Goal: Task Accomplishment & Management: Use online tool/utility

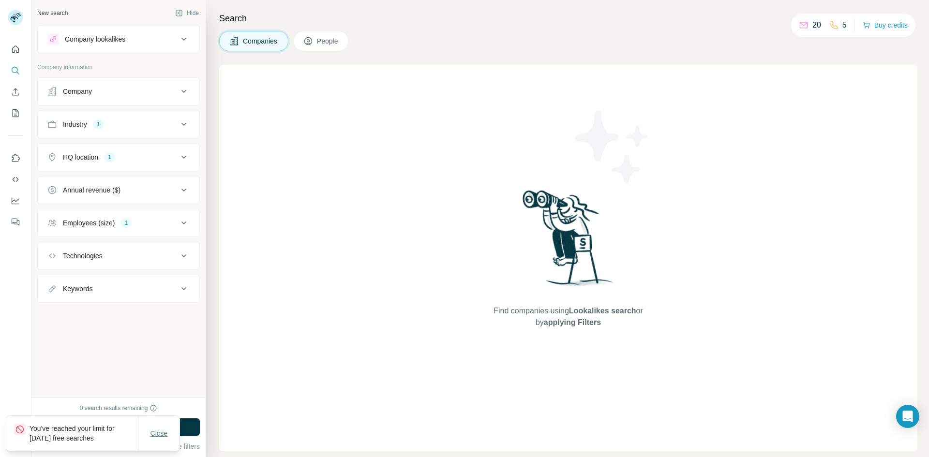
click at [163, 437] on span "Close" at bounding box center [158, 434] width 17 height 10
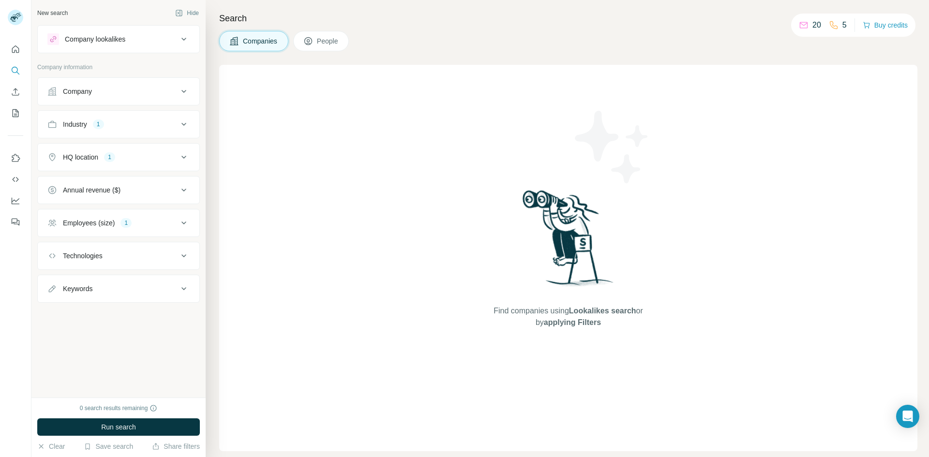
click at [139, 360] on div "New search Hide Company lookalikes Company information Company Industry 1 HQ lo…" at bounding box center [118, 199] width 174 height 398
click at [60, 446] on button "Clear" at bounding box center [51, 447] width 28 height 10
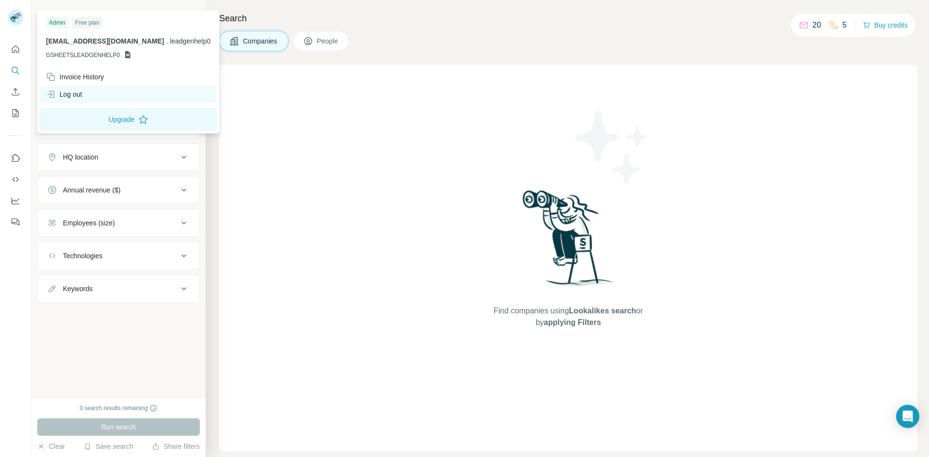
click at [89, 100] on div "Log out" at bounding box center [128, 94] width 176 height 17
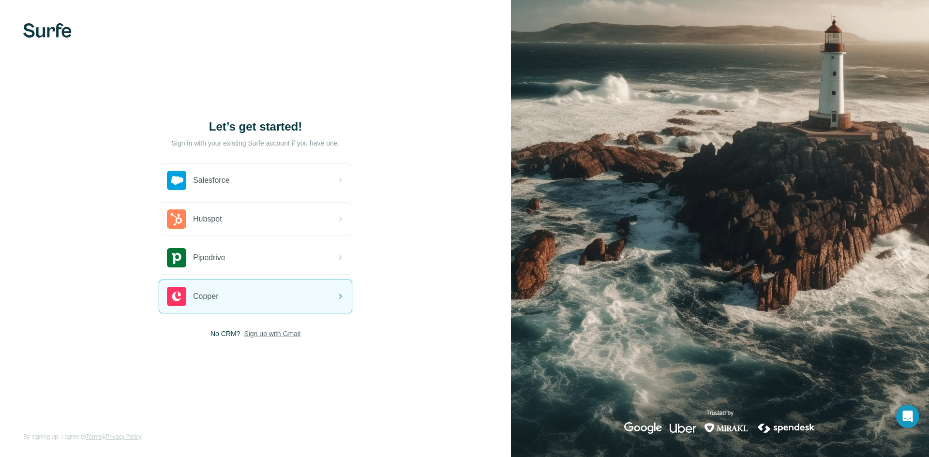
click at [271, 335] on span "Sign up with Gmail" at bounding box center [272, 334] width 57 height 10
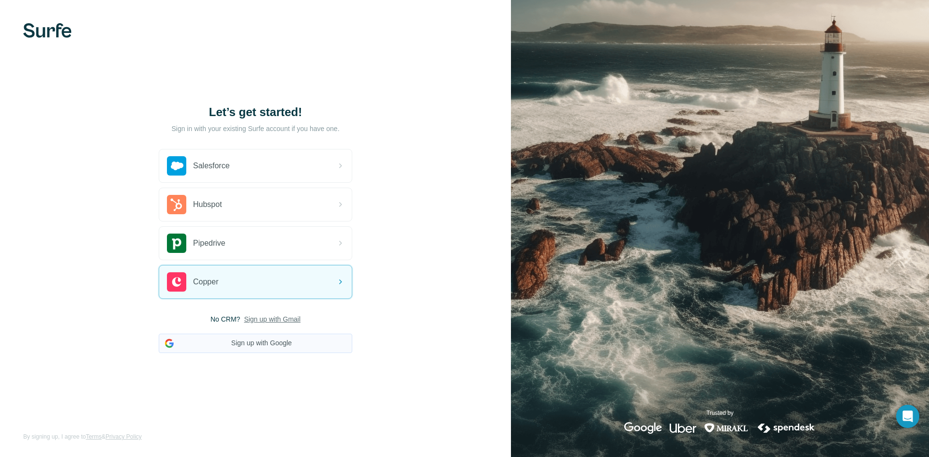
click at [259, 346] on button "Sign up with Google" at bounding box center [256, 343] width 194 height 19
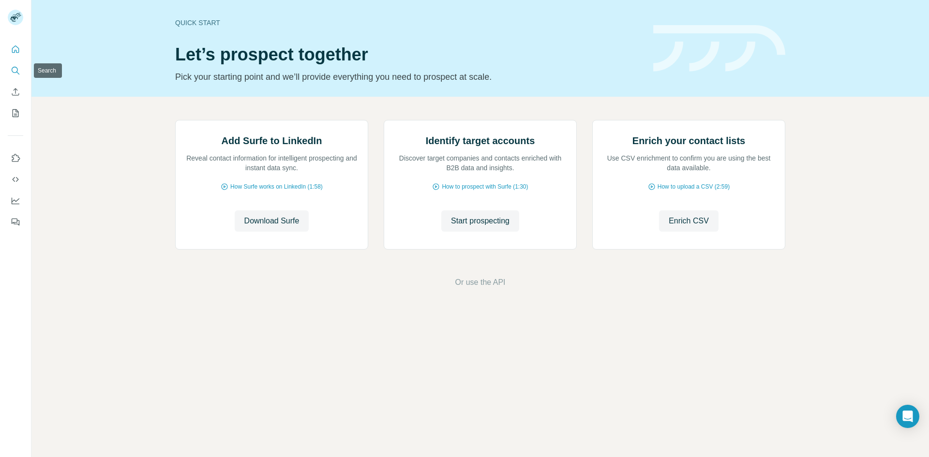
click at [13, 70] on icon "Search" at bounding box center [16, 71] width 10 height 10
